Goal: Use online tool/utility: Utilize a website feature to perform a specific function

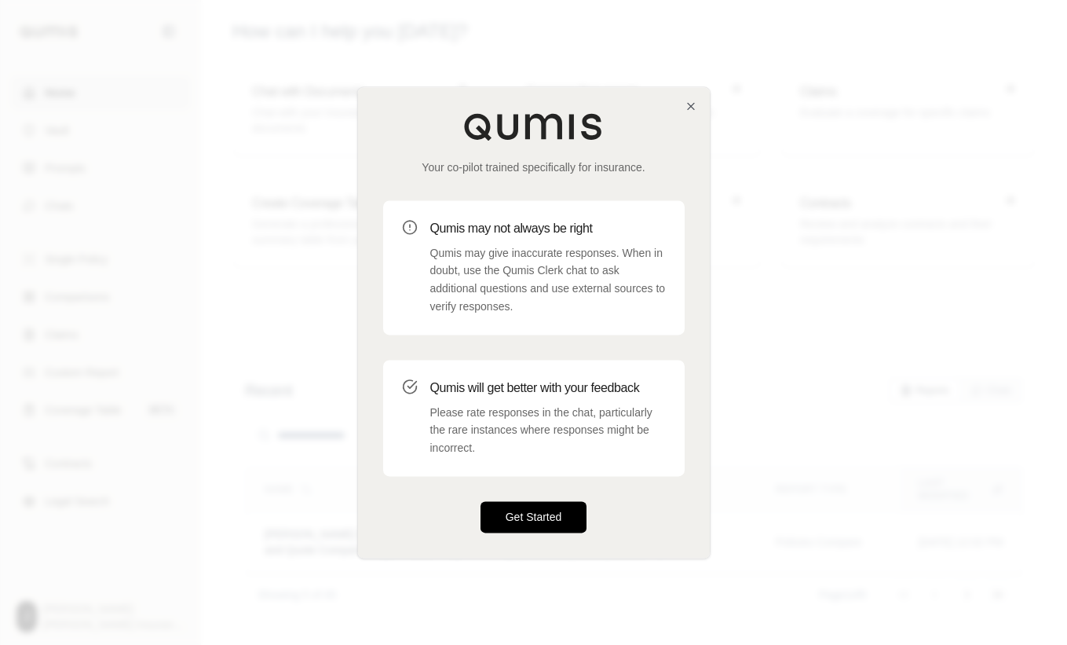
click at [529, 517] on button "Get Started" at bounding box center [534, 516] width 107 height 31
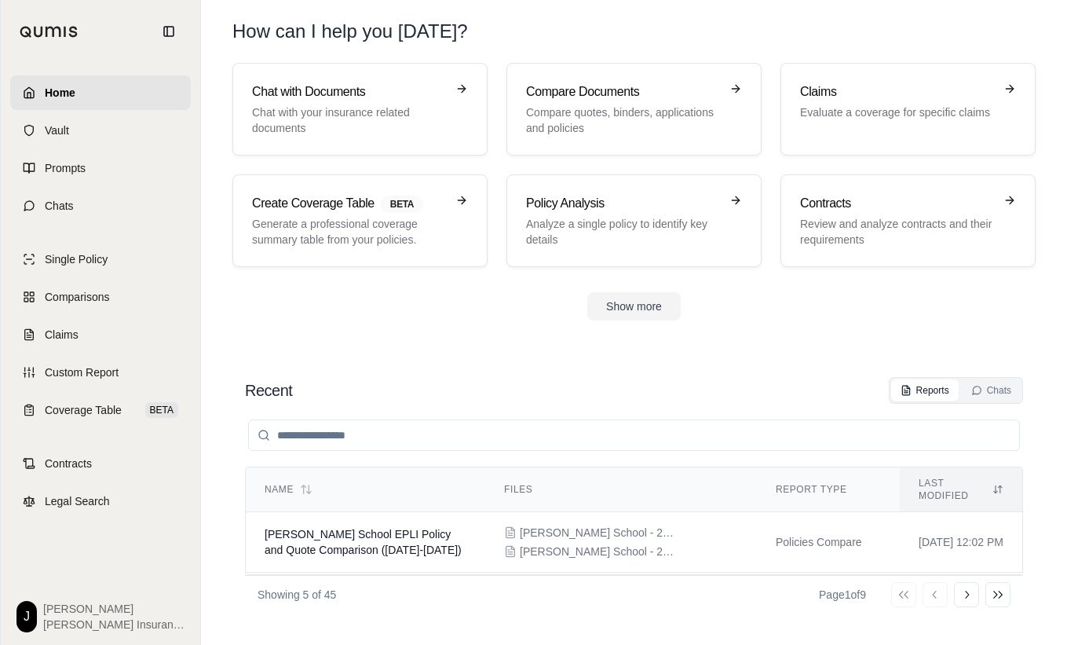
click at [338, 430] on input "search" at bounding box center [634, 434] width 772 height 31
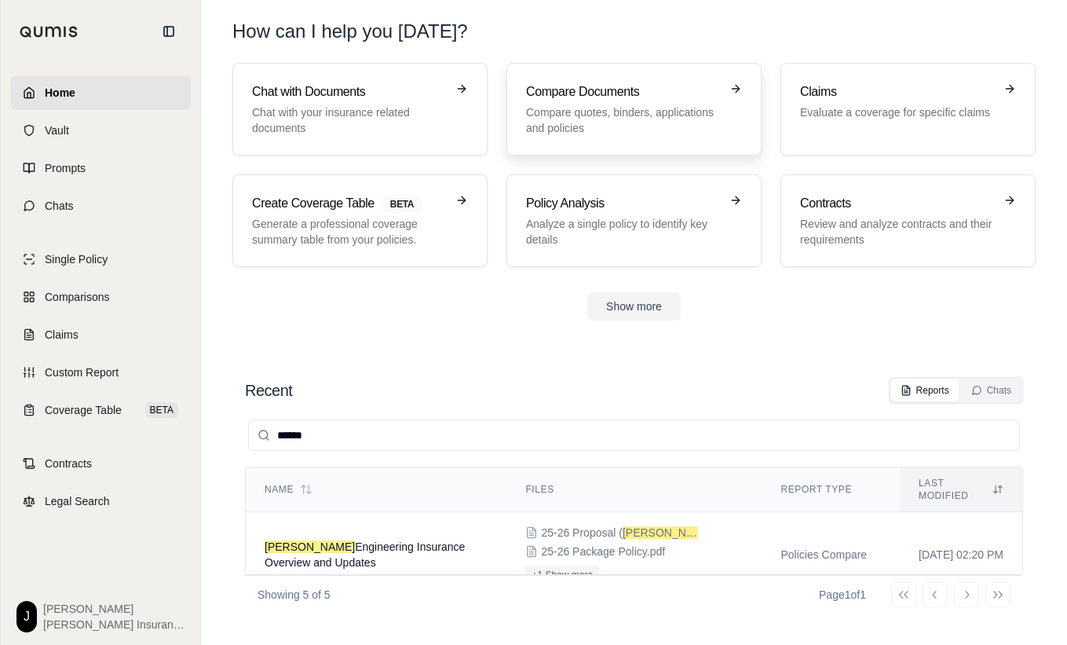
type input "******"
click at [597, 92] on h3 "Compare Documents" at bounding box center [623, 91] width 194 height 19
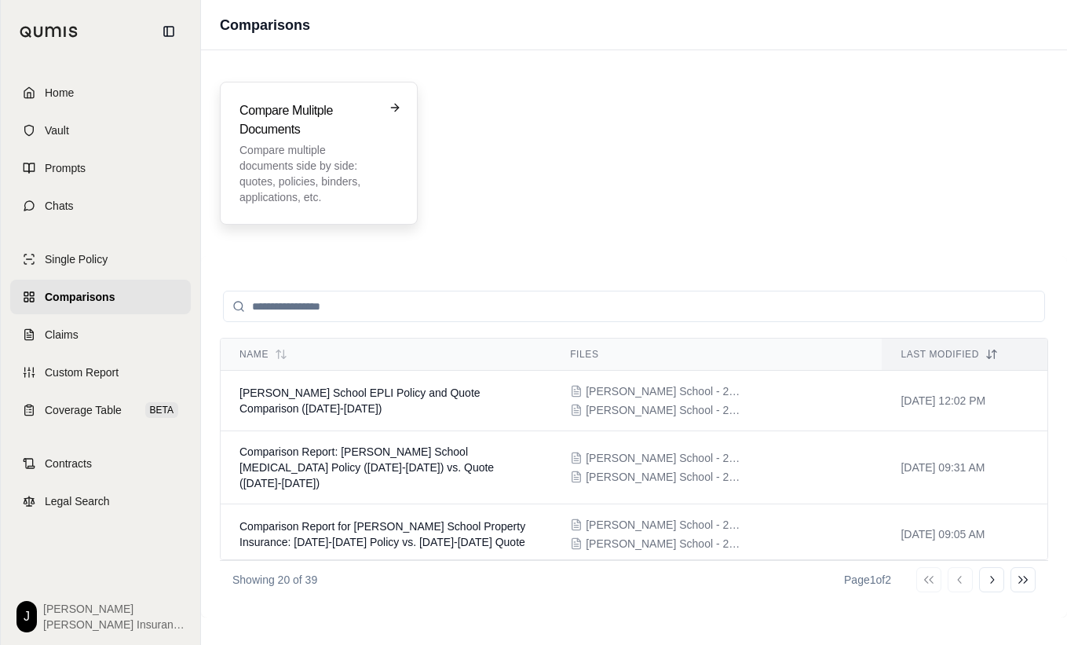
click at [343, 163] on p "Compare multiple documents side by side: quotes, policies, binders, application…" at bounding box center [308, 173] width 137 height 63
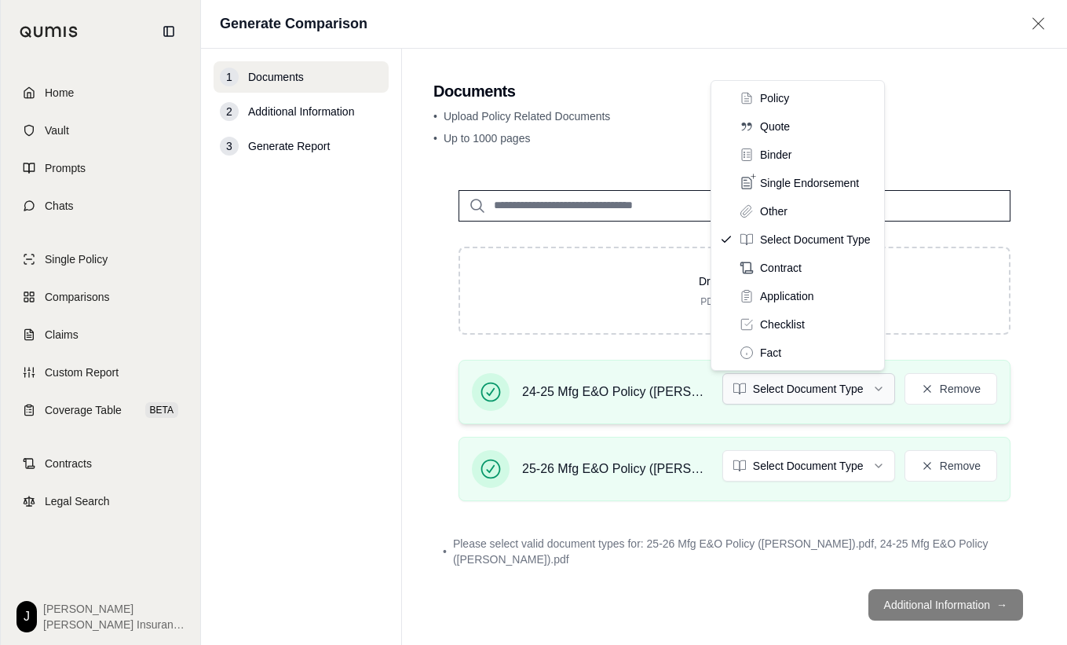
click at [841, 389] on html "Home Vault Prompts Chats Single Policy Comparisons Claims Custom Report Coverag…" at bounding box center [533, 322] width 1067 height 645
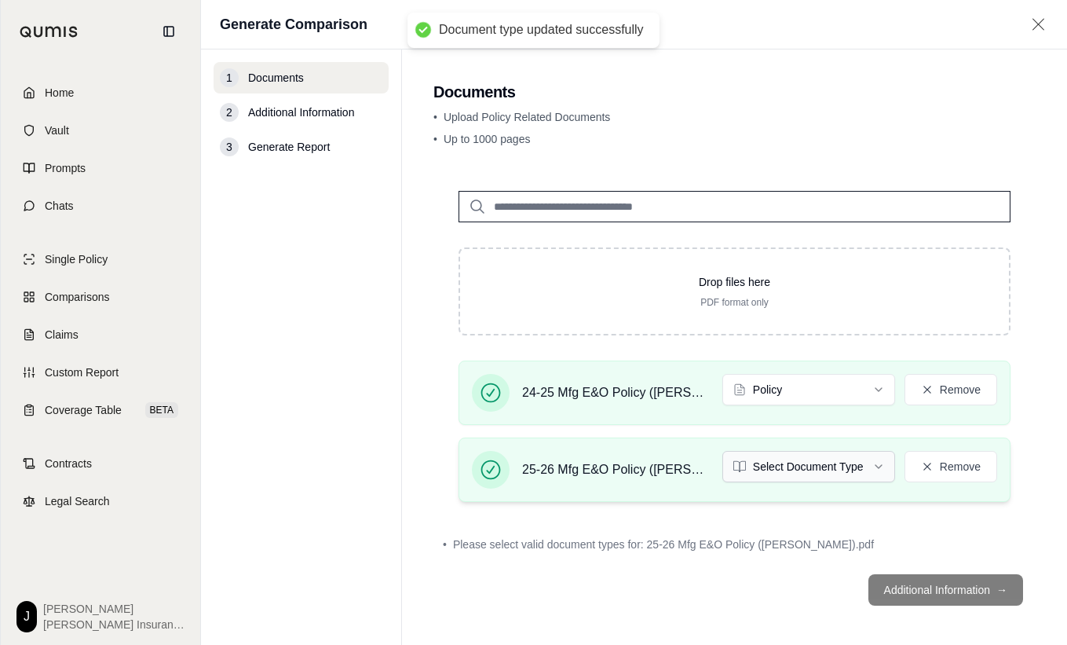
click at [810, 468] on html "Document type updated successfully Home Vault Prompts Chats Single Policy Compa…" at bounding box center [533, 322] width 1067 height 645
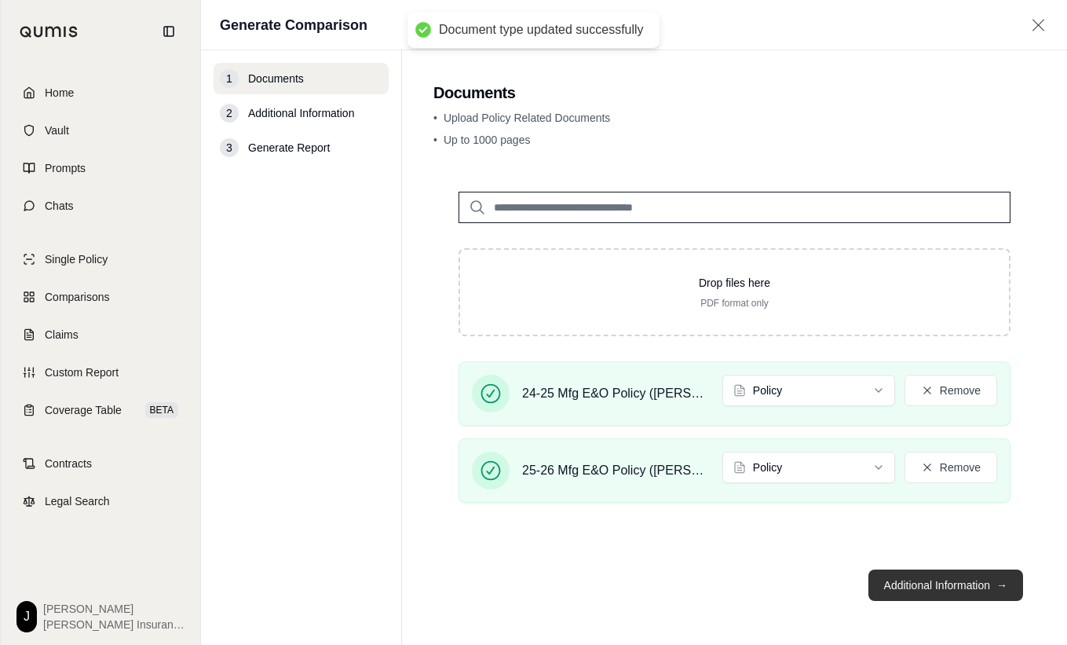
click at [923, 587] on button "Additional Information →" at bounding box center [946, 584] width 155 height 31
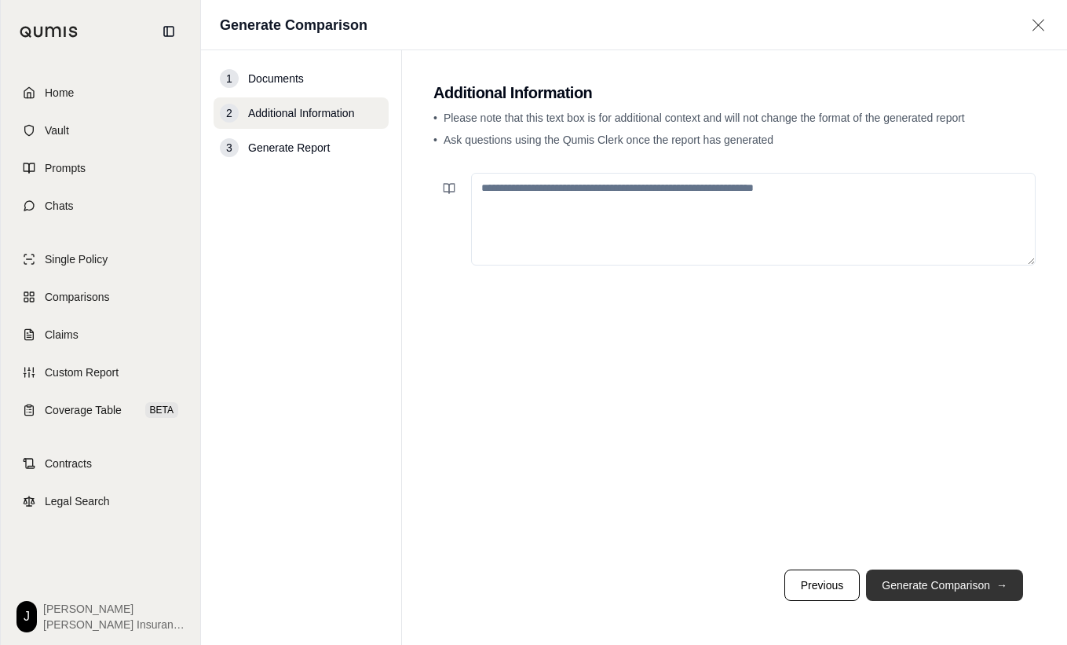
click at [921, 587] on button "Generate Comparison →" at bounding box center [944, 584] width 157 height 31
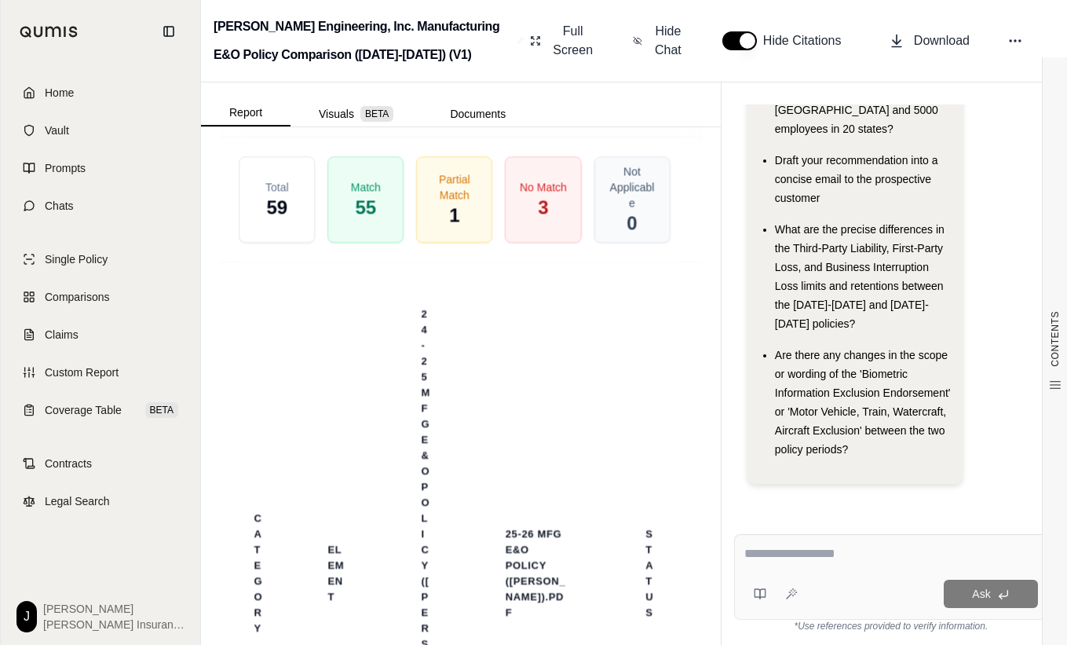
scroll to position [4816, 0]
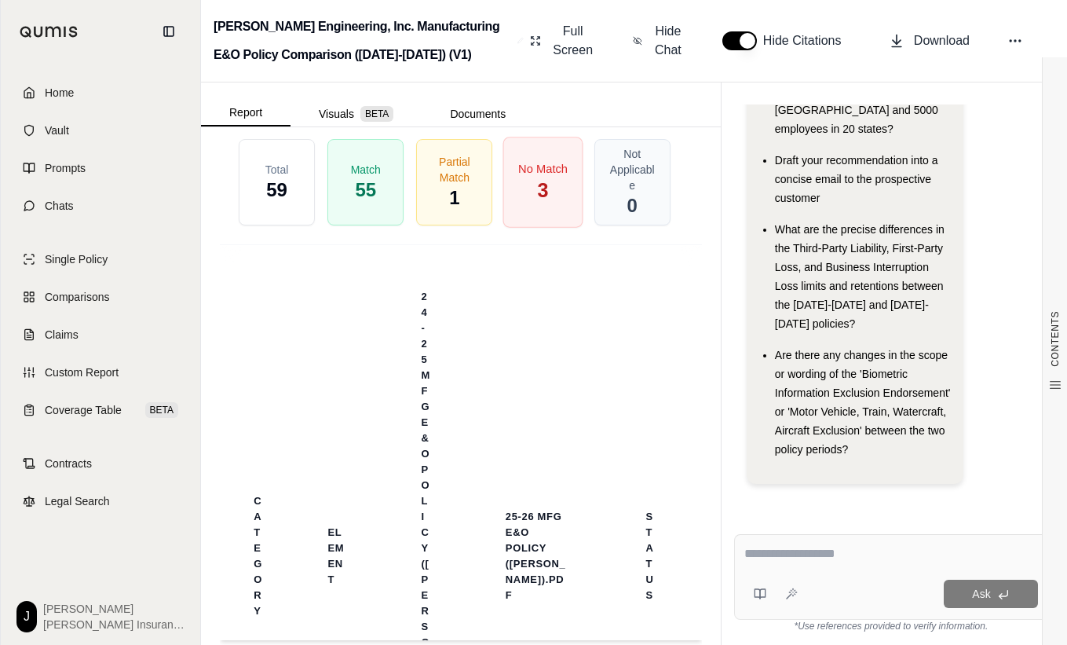
click at [508, 197] on div "No Match 3" at bounding box center [543, 182] width 80 height 91
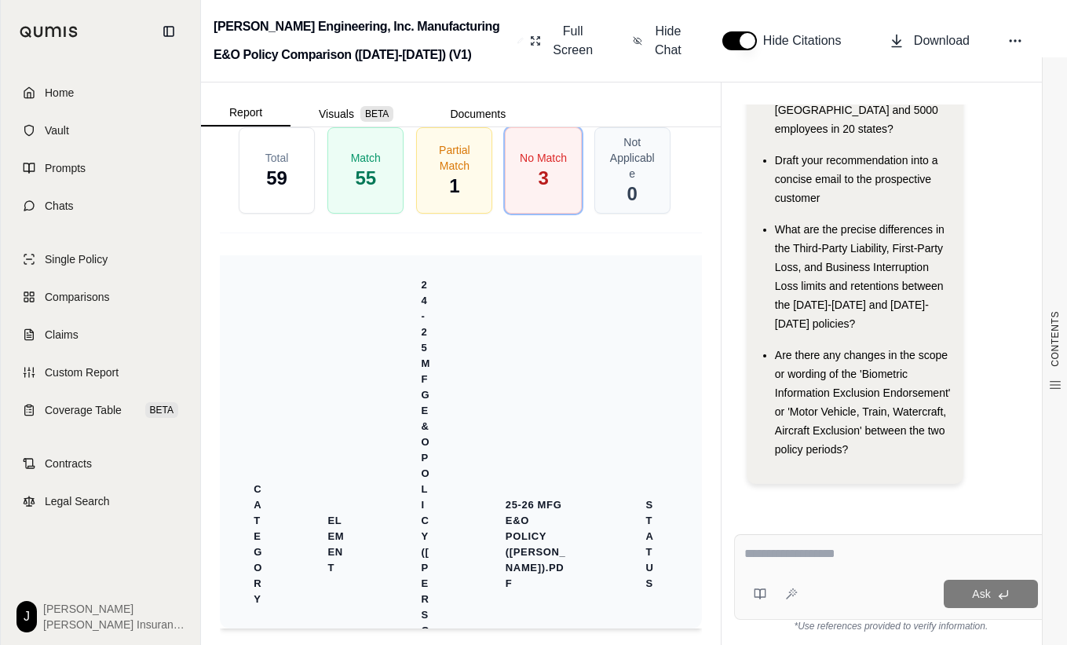
scroll to position [4849, 0]
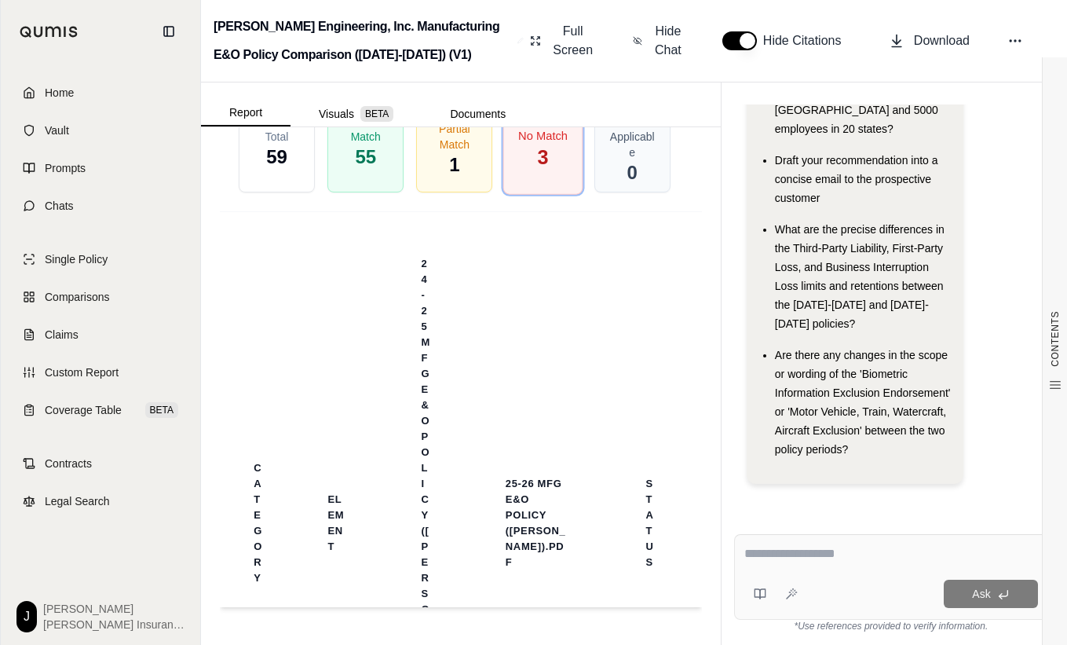
click at [521, 195] on div "No Match 3" at bounding box center [543, 149] width 80 height 91
click at [526, 144] on span "No Match" at bounding box center [543, 135] width 49 height 16
click at [572, 513] on th "25-26 Mfg E&O Policy ([PERSON_NAME]).pdf" at bounding box center [538, 522] width 103 height 113
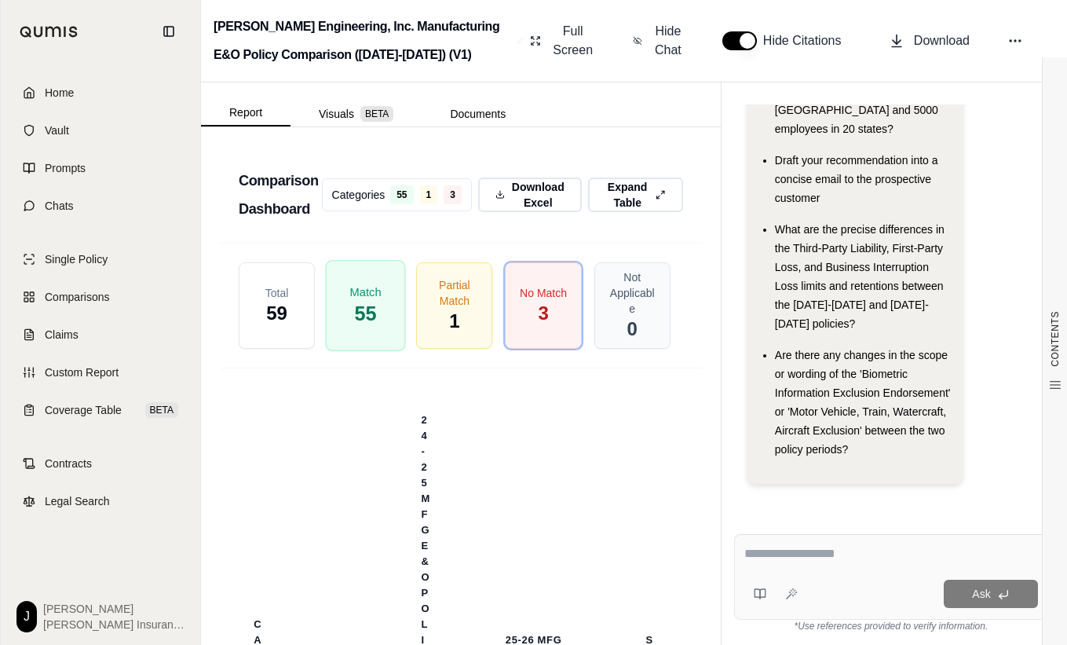
scroll to position [4691, 0]
click at [657, 214] on button "Expand Table" at bounding box center [636, 195] width 100 height 36
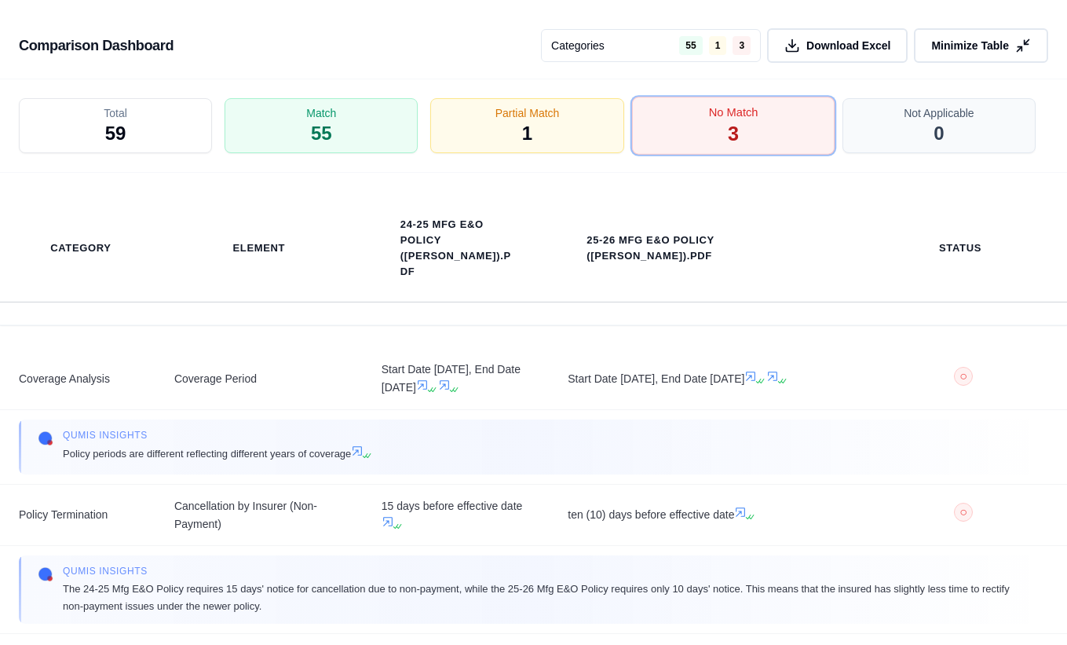
click at [657, 116] on div "No Match 3" at bounding box center [732, 126] width 203 height 58
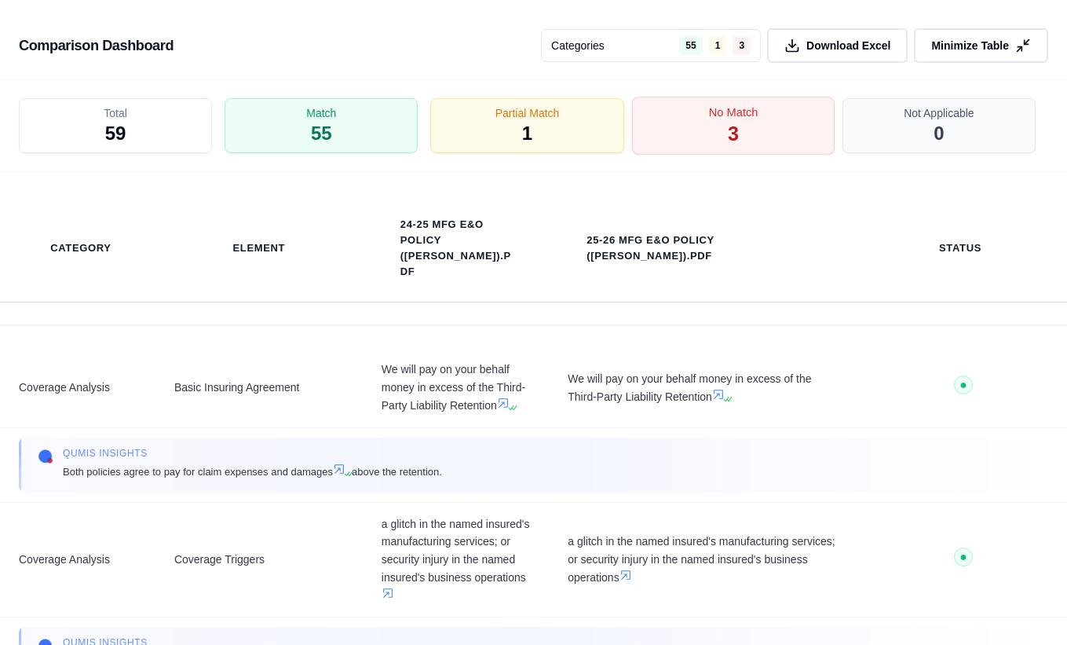
click at [722, 122] on div "No Match 3" at bounding box center [732, 126] width 203 height 58
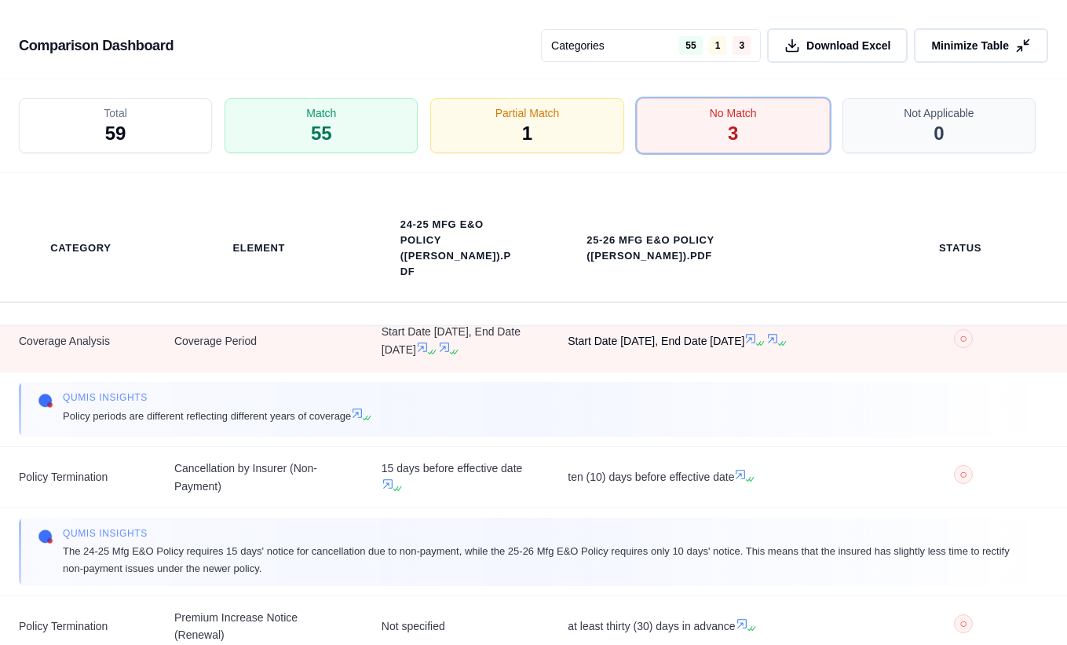
scroll to position [0, 0]
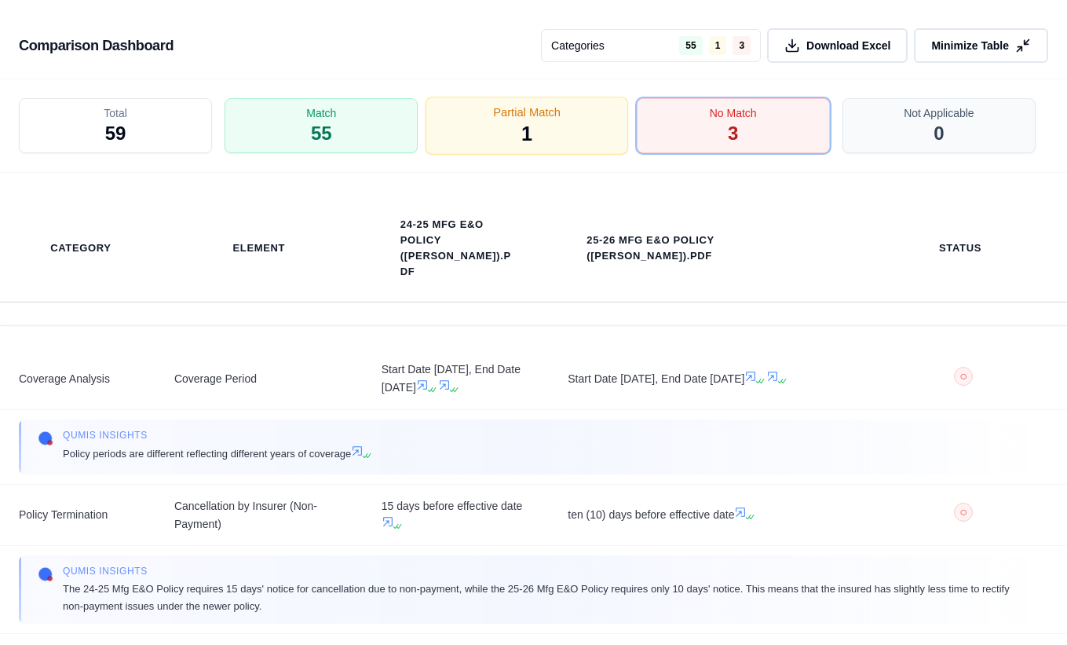
click at [575, 123] on div "Partial Match 1" at bounding box center [527, 126] width 203 height 58
click at [735, 113] on span "No Match" at bounding box center [732, 112] width 49 height 16
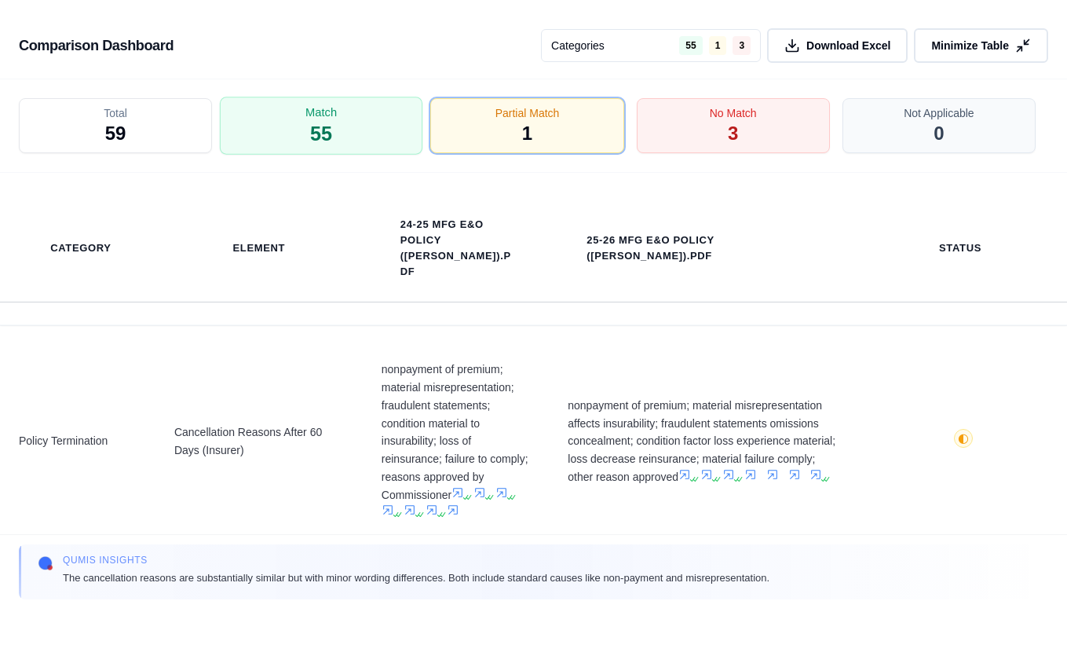
click at [522, 132] on span "1" at bounding box center [527, 133] width 10 height 25
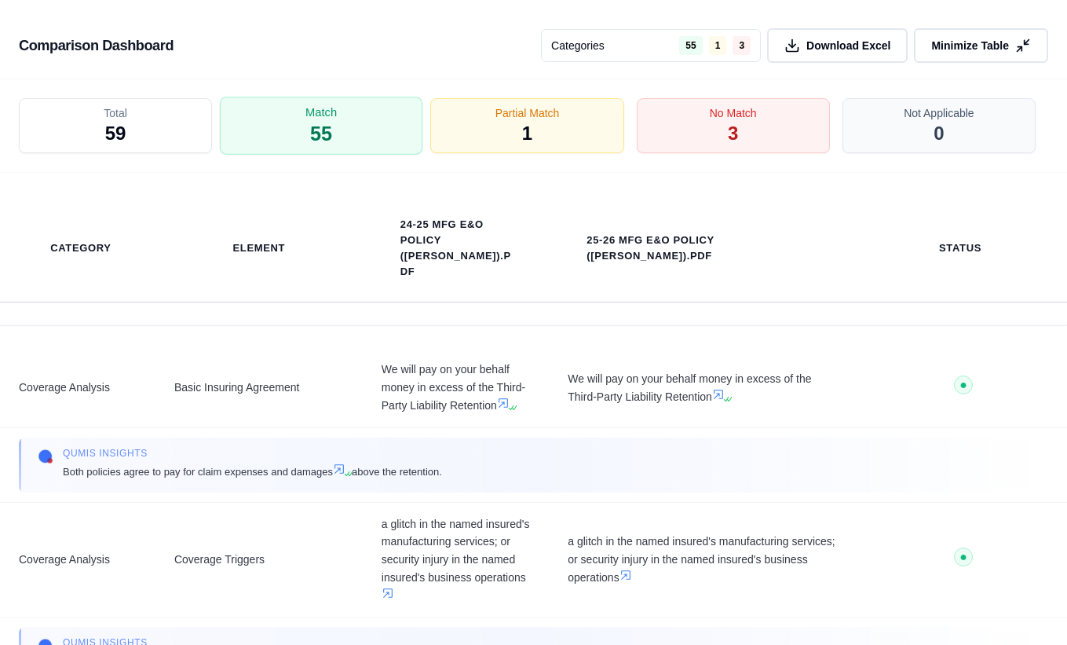
click at [339, 132] on div "Match 55" at bounding box center [321, 126] width 203 height 58
